Goal: Transaction & Acquisition: Purchase product/service

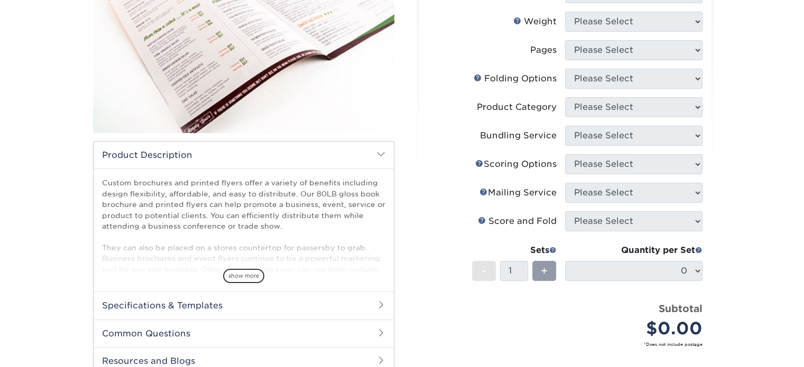
scroll to position [181, 0]
click at [246, 274] on span "show more" at bounding box center [243, 275] width 41 height 14
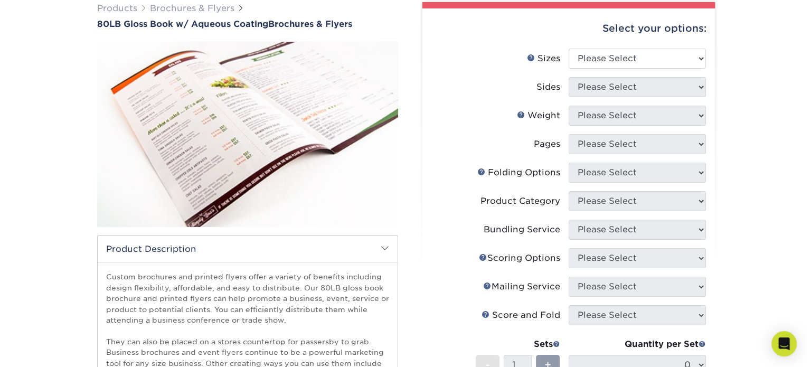
scroll to position [92, 0]
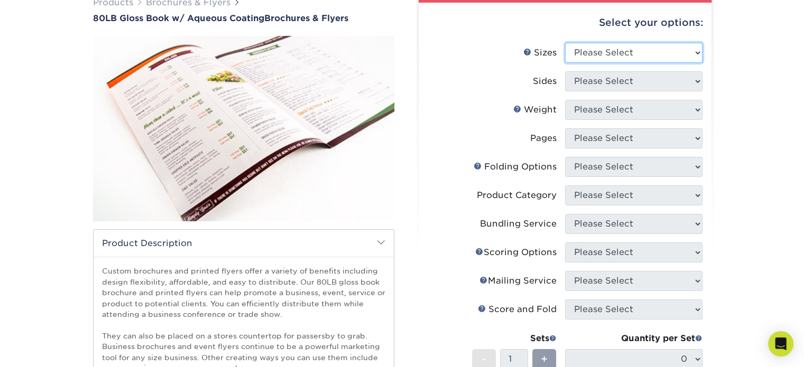
click at [601, 55] on select "Please Select 3.67" x 8.5" 3.67" x 8.5" 4" x 6" 4" x 8.5" 4" x 9" 4" x 11" 4" x…" at bounding box center [633, 53] width 137 height 20
click at [525, 54] on link "Sizes Help" at bounding box center [527, 52] width 8 height 8
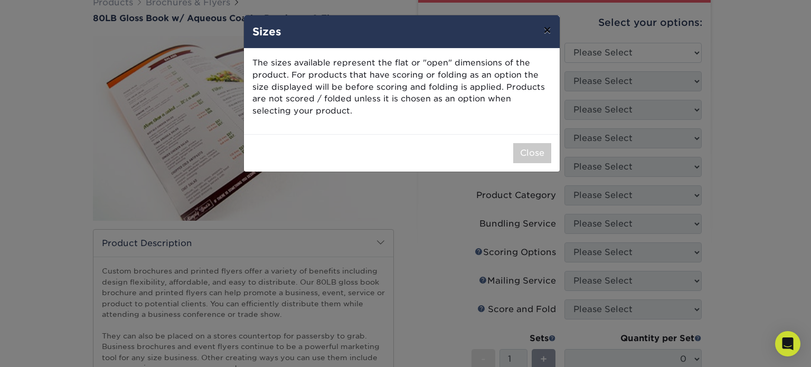
click at [540, 29] on button "×" at bounding box center [547, 30] width 24 height 30
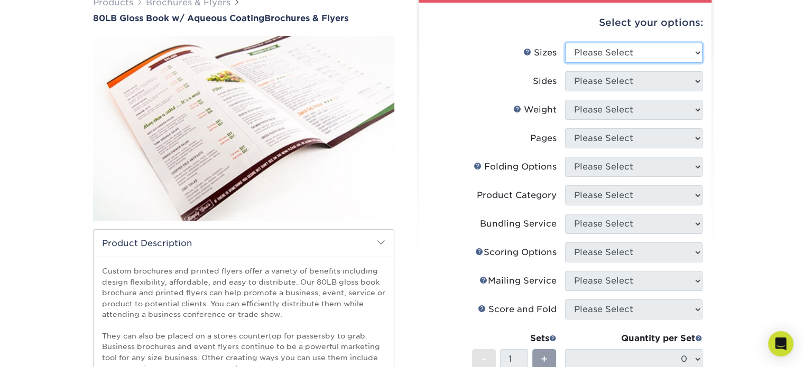
click at [618, 48] on select "Please Select 3.67" x 8.5" 3.67" x 8.5" 4" x 6" 4" x 8.5" 4" x 9" 4" x 11" 4" x…" at bounding box center [633, 53] width 137 height 20
select select "8.50x11.00"
click at [565, 43] on select "Please Select 3.67" x 8.5" 3.67" x 8.5" 4" x 6" 4" x 8.5" 4" x 9" 4" x 11" 4" x…" at bounding box center [633, 53] width 137 height 20
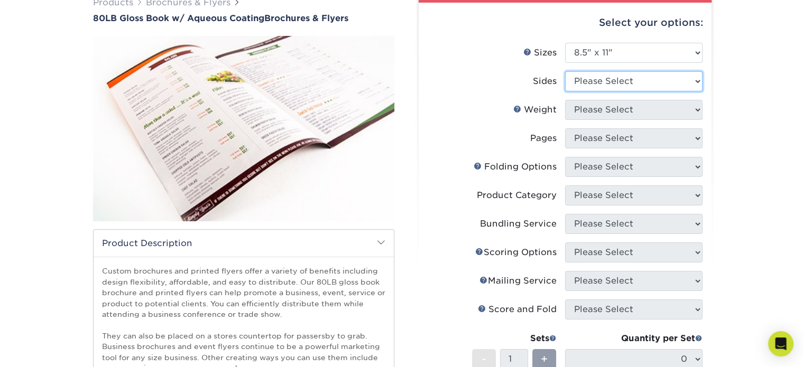
click at [651, 114] on ul "Sizes Help Sizes Please Select 3.67" x 8.5" 3.67" x 8.5" 4" x 6" 4" x 8.5" 4" x…" at bounding box center [565, 247] width 276 height 408
select select "13abbda7-1d64-4f25-8bb2-c179b224825d"
drag, startPoint x: 640, startPoint y: 72, endPoint x: 651, endPoint y: 114, distance: 43.2
click at [565, 71] on select "Please Select Print Both Sides Print Front Only" at bounding box center [633, 81] width 137 height 20
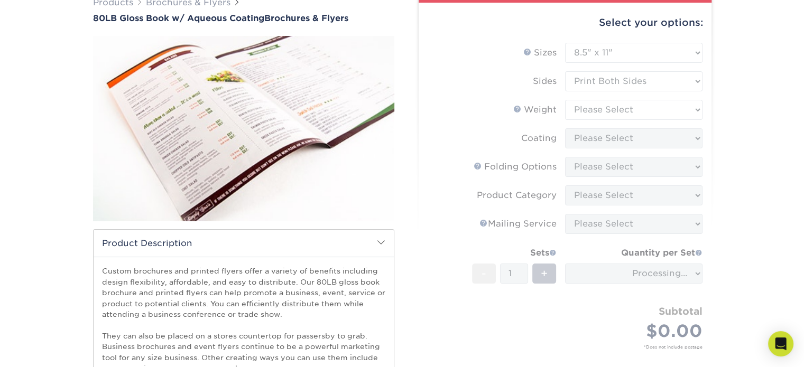
click at [768, 106] on div "Products Brochures & Flyers 80LB Gloss Book w/ Aqueous Coating Brochures & Flye…" at bounding box center [402, 267] width 804 height 584
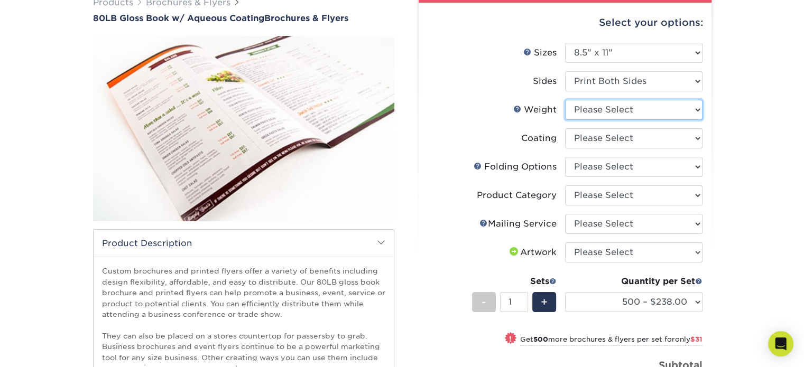
click at [660, 108] on select "Please Select 80LB" at bounding box center [633, 110] width 137 height 20
select select "80LB"
click at [565, 100] on select "Please Select 80LB" at bounding box center [633, 110] width 137 height 20
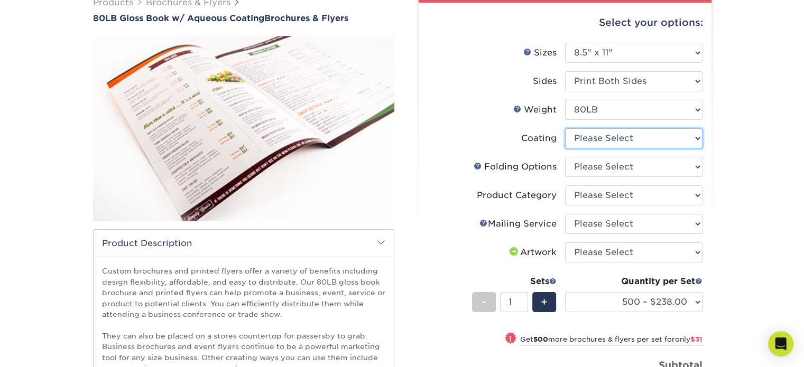
click at [583, 139] on select at bounding box center [633, 138] width 137 height 20
select select "d41dab50-ff65-4f4f-bb17-2afe4d36ae33"
click at [565, 128] on select at bounding box center [633, 138] width 137 height 20
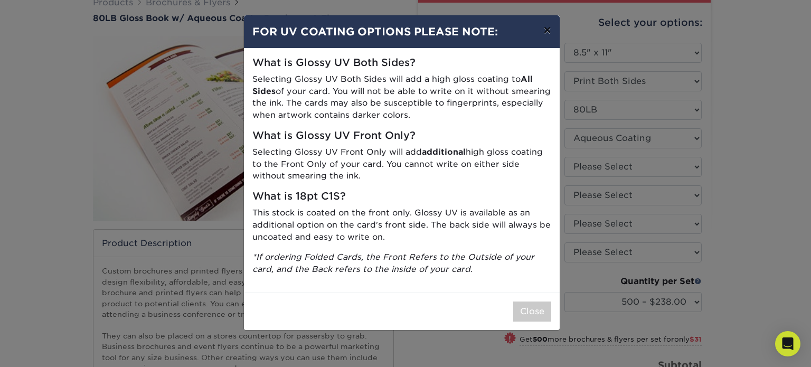
click at [546, 33] on button "×" at bounding box center [547, 30] width 24 height 30
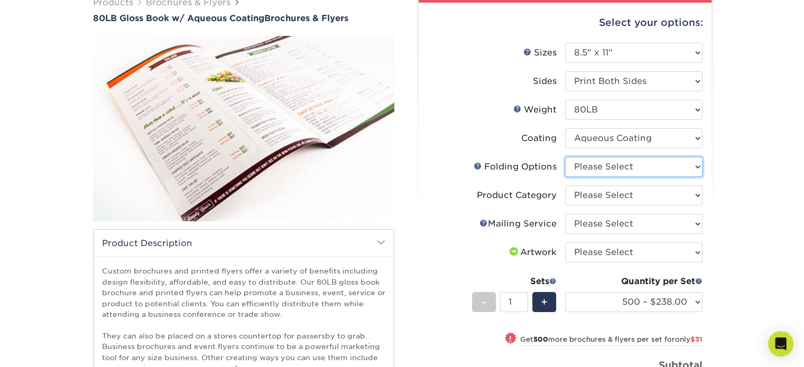
click at [608, 165] on select "Please Select FLAT - No Folding Accordion Fold Half-Fold (Vertical) Half-Fold (…" at bounding box center [633, 167] width 137 height 20
select select "6bd2fd9e-193e-4811-88f7-94c08206d735"
click at [565, 157] on select "Please Select FLAT - No Folding Accordion Fold Half-Fold (Vertical) Half-Fold (…" at bounding box center [633, 167] width 137 height 20
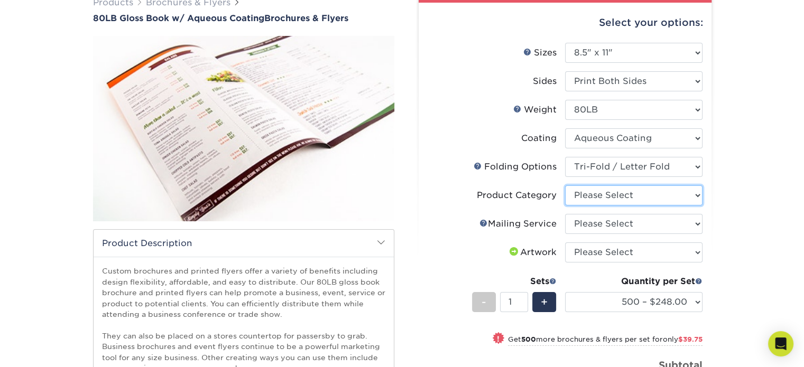
click at [600, 197] on select "Please Select Flyers and Brochures" at bounding box center [633, 195] width 137 height 20
select select "1a668080-6b7c-4174-b399-2c3833b27ef4"
click at [565, 185] on select "Please Select Flyers and Brochures" at bounding box center [633, 195] width 137 height 20
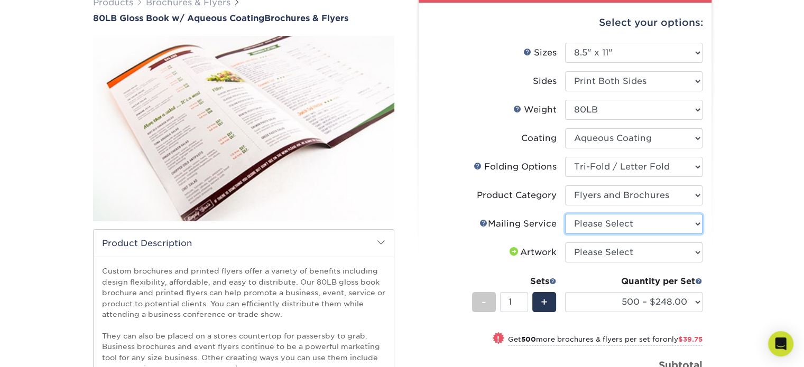
click at [601, 227] on select "Please Select No Direct Mailing Service No, I will mail/stamp/imprint Direct Ma…" at bounding box center [633, 224] width 137 height 20
select select "20512e95-39a0-42be-a1d1-c0e1c309f4c2"
click at [565, 214] on select "Please Select No Direct Mailing Service No, I will mail/stamp/imprint Direct Ma…" at bounding box center [633, 224] width 137 height 20
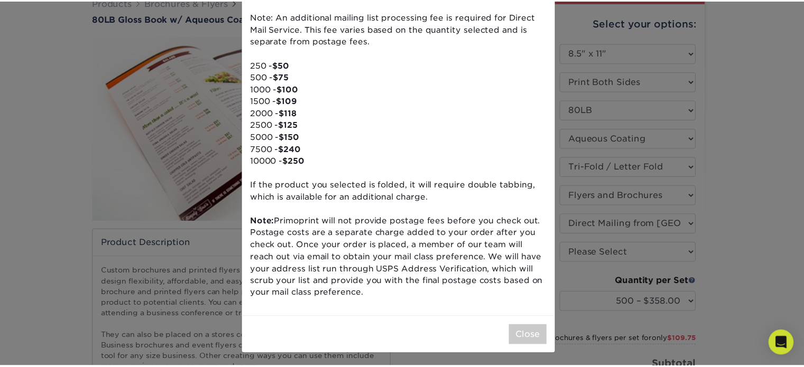
scroll to position [119, 0]
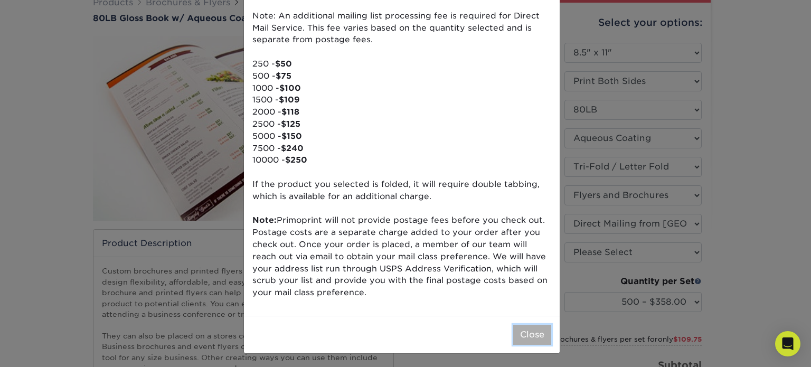
click at [525, 333] on button "Close" at bounding box center [533, 335] width 38 height 20
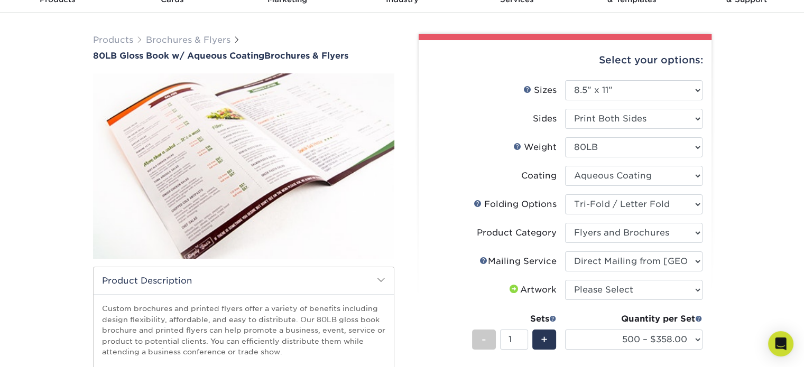
scroll to position [55, 0]
click at [610, 205] on select "Please Select FLAT - No Folding Accordion Fold Half-Fold (Vertical) Half-Fold (…" at bounding box center [633, 204] width 137 height 20
select select "9b1d5825-34d1-4721-9874-ed79abb003d7"
click at [565, 194] on select "Please Select FLAT - No Folding Accordion Fold Half-Fold (Vertical) Half-Fold (…" at bounding box center [633, 204] width 137 height 20
click at [642, 262] on select "Please Select No Direct Mailing Service No, I will mail/stamp/imprint Direct Ma…" at bounding box center [633, 261] width 137 height 20
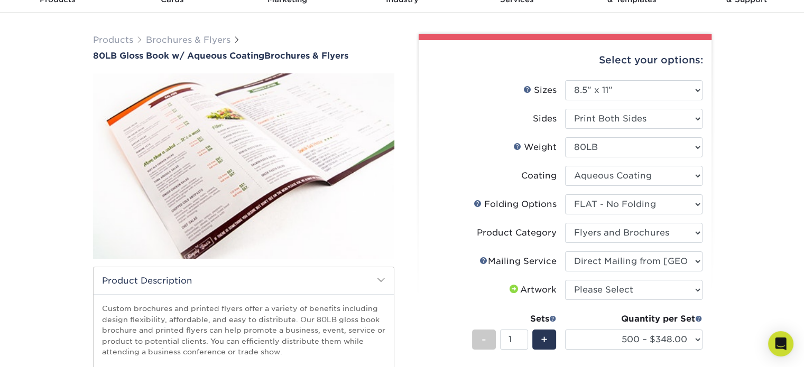
click at [724, 244] on div "Products Brochures & Flyers 80LB Gloss Book w/ Aqueous Coating Brochures & Flye…" at bounding box center [402, 307] width 804 height 588
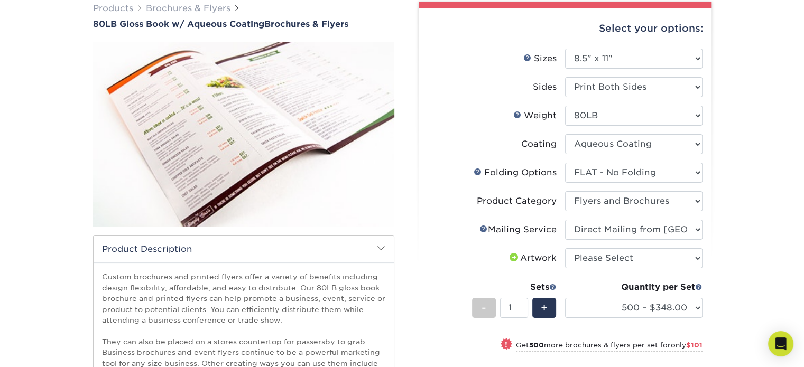
scroll to position [112, 0]
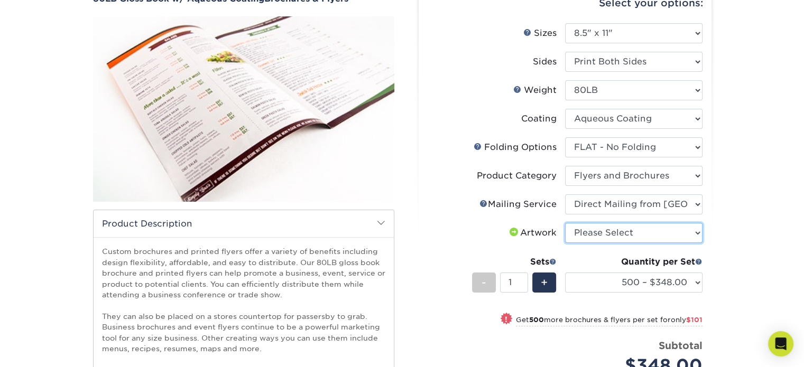
click at [628, 240] on select "Please Select I will upload files I need a design - $175" at bounding box center [633, 233] width 137 height 20
select select "upload"
click at [565, 223] on select "Please Select I will upload files I need a design - $175" at bounding box center [633, 233] width 137 height 20
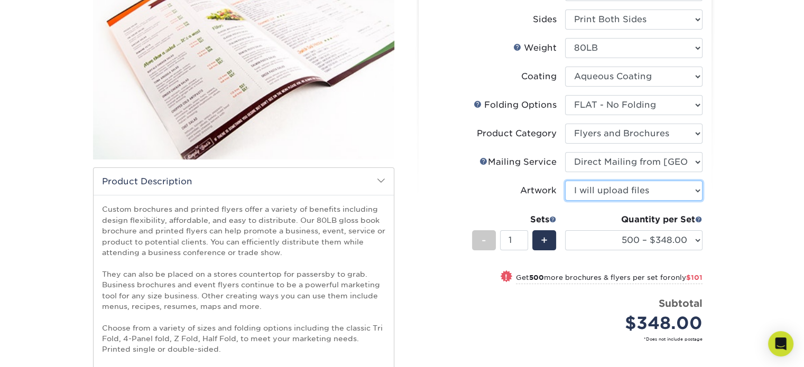
scroll to position [160, 0]
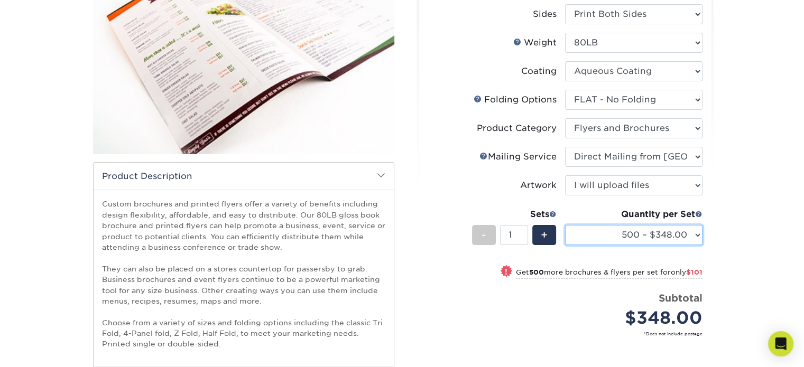
click at [600, 231] on select "500 – $348.00 1000 – $449.00 2000 – $527.00 2500 – $616.00 5000 – $804.00 6000 …" at bounding box center [633, 235] width 137 height 20
select select "1000 – $449.00"
click at [565, 225] on select "500 – $348.00 1000 – $449.00 2000 – $527.00 2500 – $616.00 5000 – $804.00 6000 …" at bounding box center [633, 235] width 137 height 20
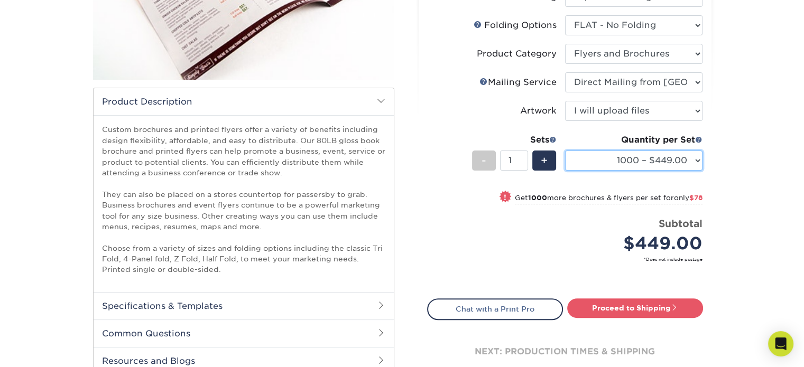
scroll to position [235, 0]
